Goal: Check status

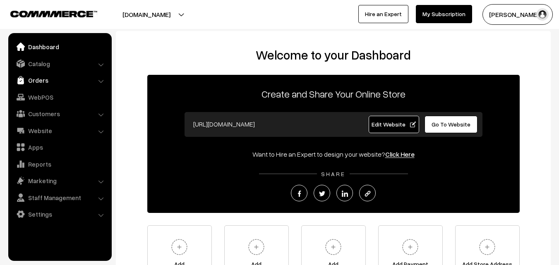
click at [42, 79] on link "Orders" at bounding box center [59, 80] width 98 height 15
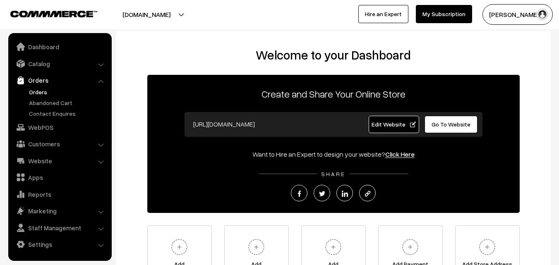
click at [39, 92] on link "Orders" at bounding box center [68, 92] width 82 height 9
